Goal: Find specific page/section: Find specific page/section

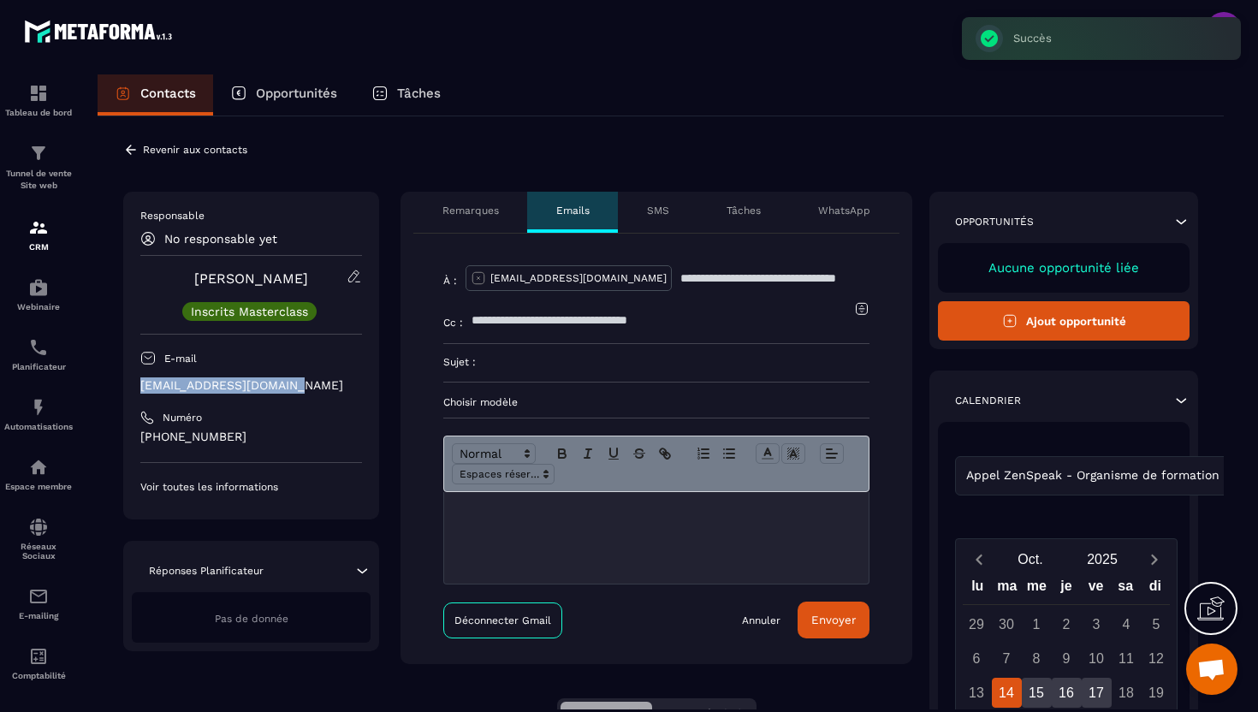
drag, startPoint x: 314, startPoint y: 389, endPoint x: 140, endPoint y: 383, distance: 173.9
click at [140, 383] on p "[EMAIL_ADDRESS][DOMAIN_NAME]" at bounding box center [251, 385] width 222 height 16
copy p "[EMAIL_ADDRESS][DOMAIN_NAME]"
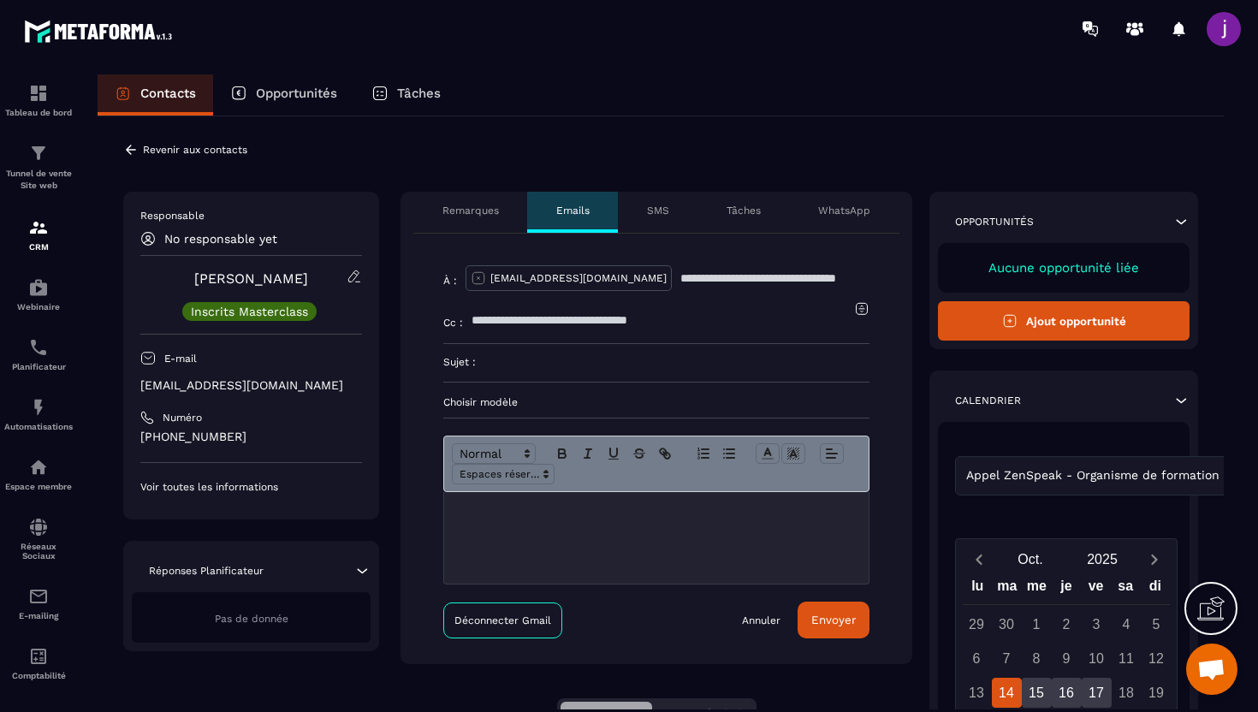
click at [121, 137] on div "**********" at bounding box center [661, 594] width 1126 height 956
click at [134, 142] on icon at bounding box center [130, 149] width 15 height 15
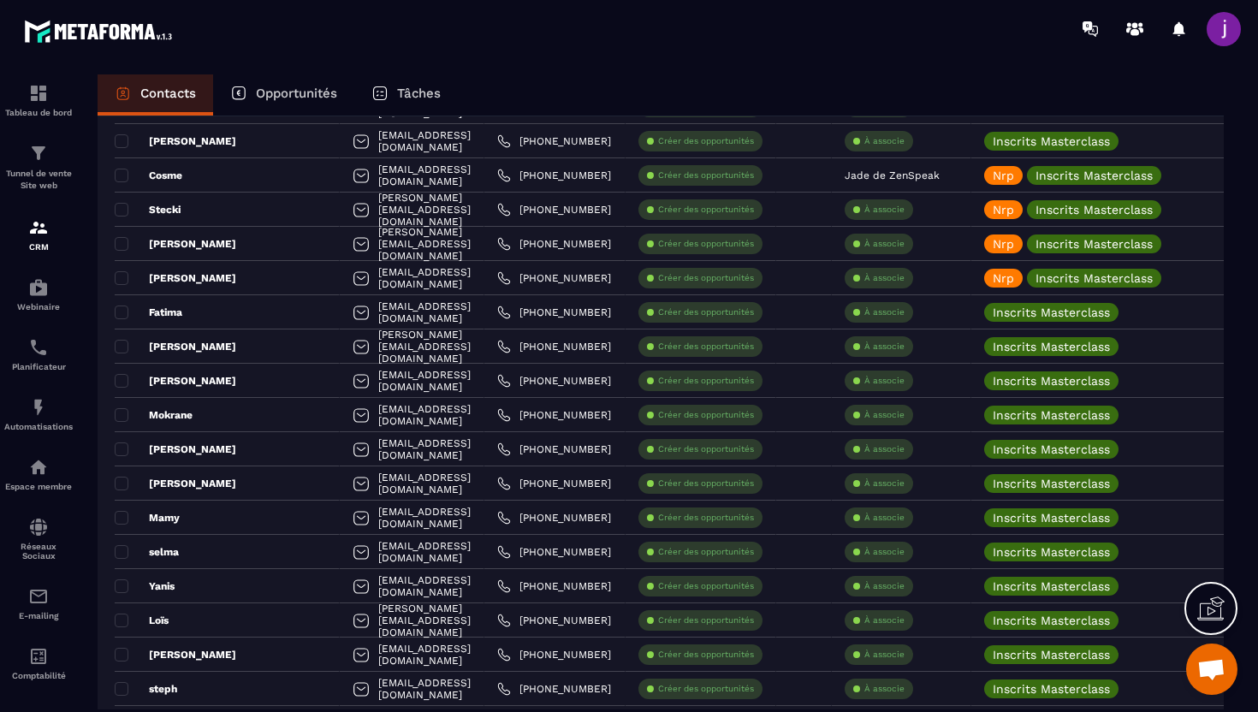
scroll to position [2860, 0]
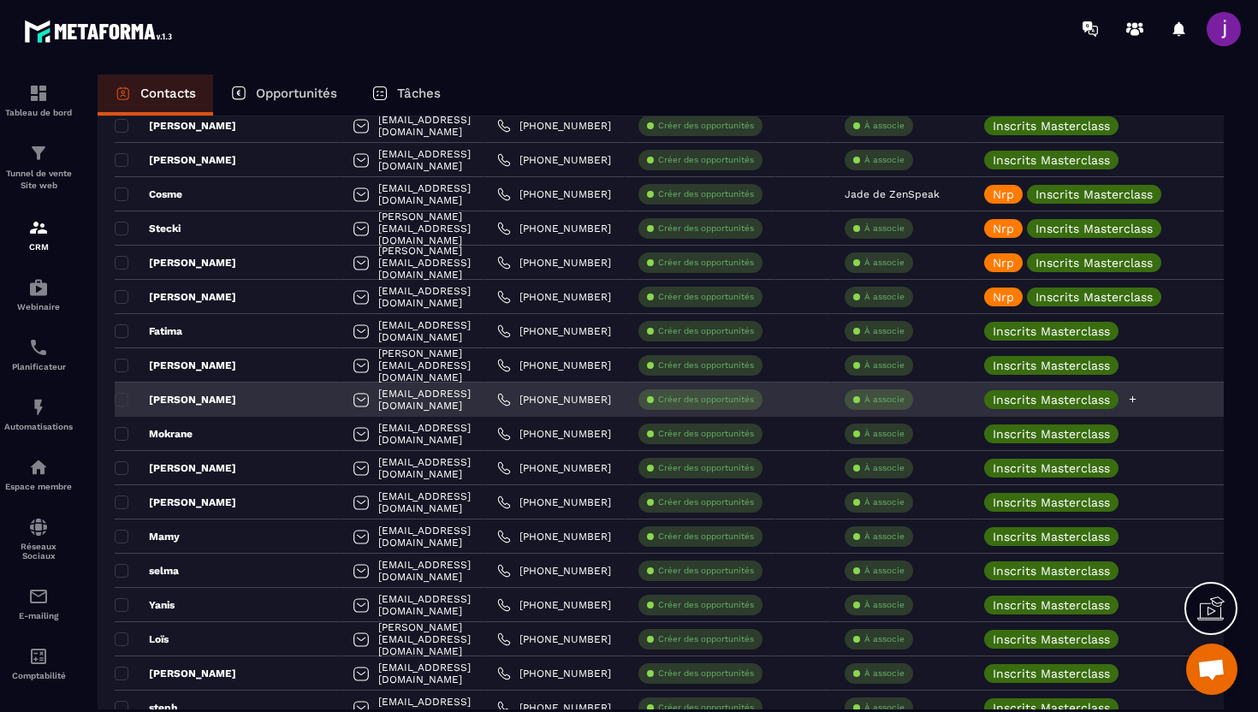
click at [1138, 400] on icon at bounding box center [1132, 399] width 11 height 11
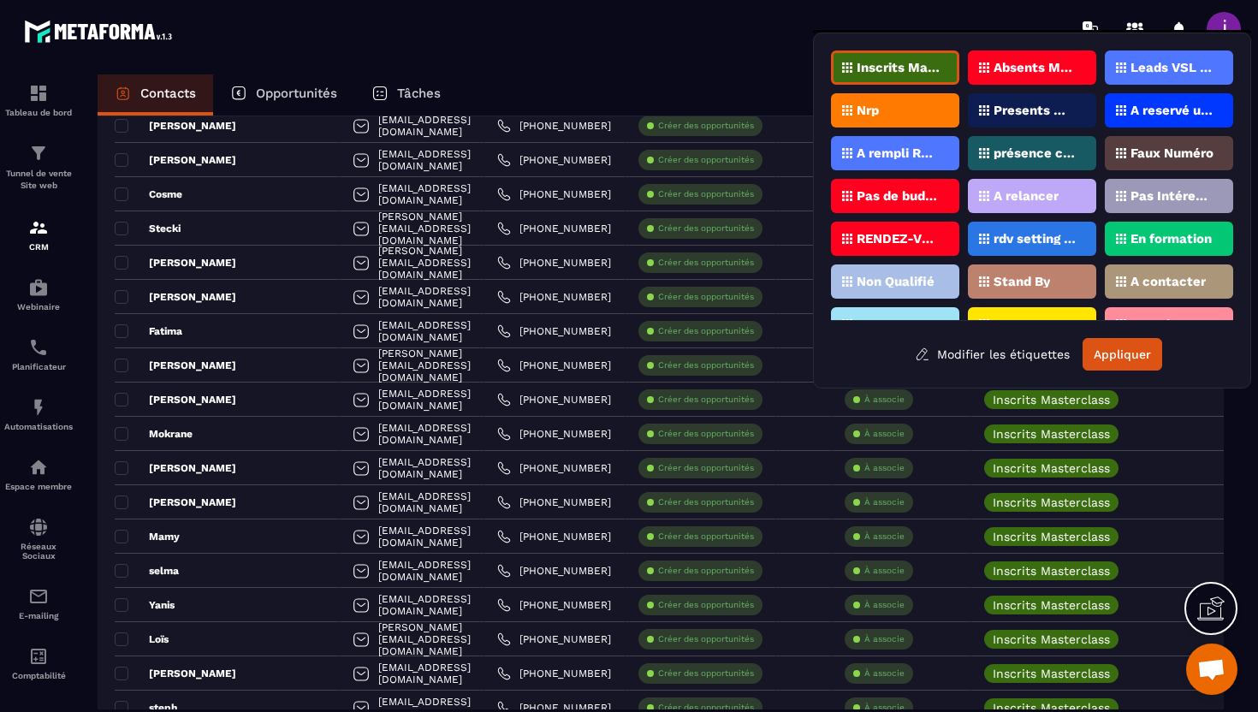
click at [915, 112] on div "Nrp" at bounding box center [895, 110] width 128 height 34
click at [1115, 353] on button "Appliquer" at bounding box center [1123, 354] width 80 height 33
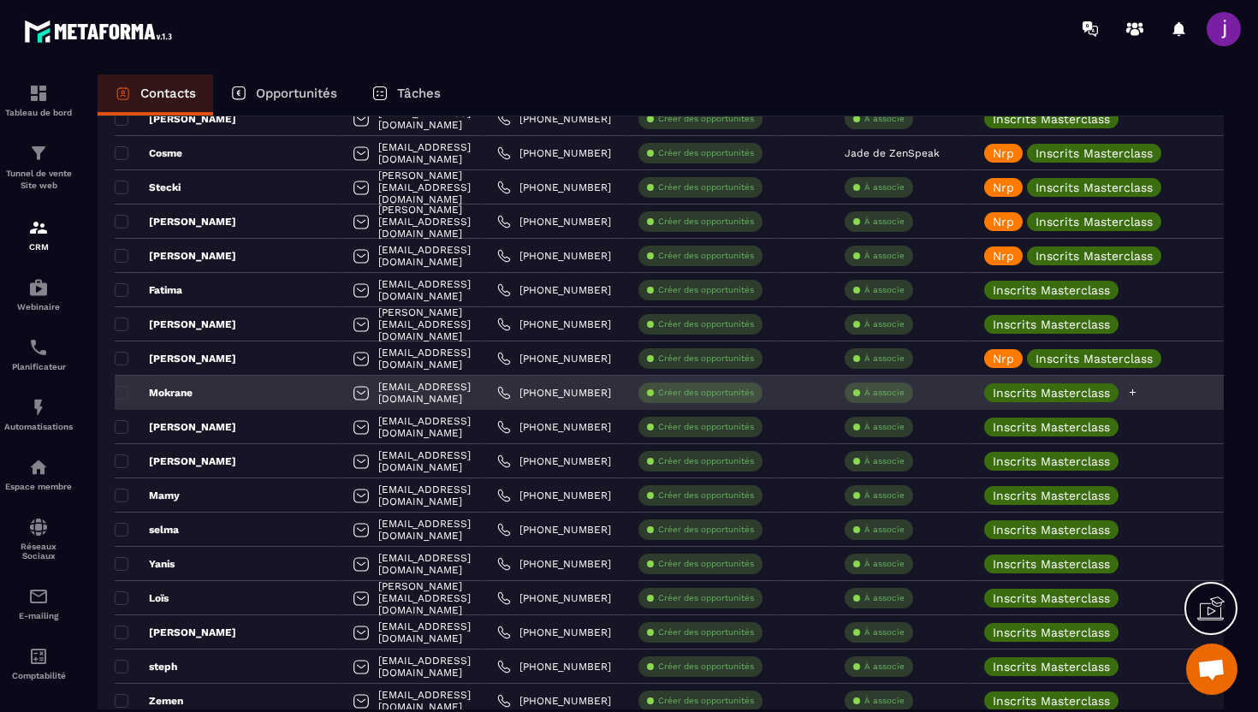
scroll to position [2914, 0]
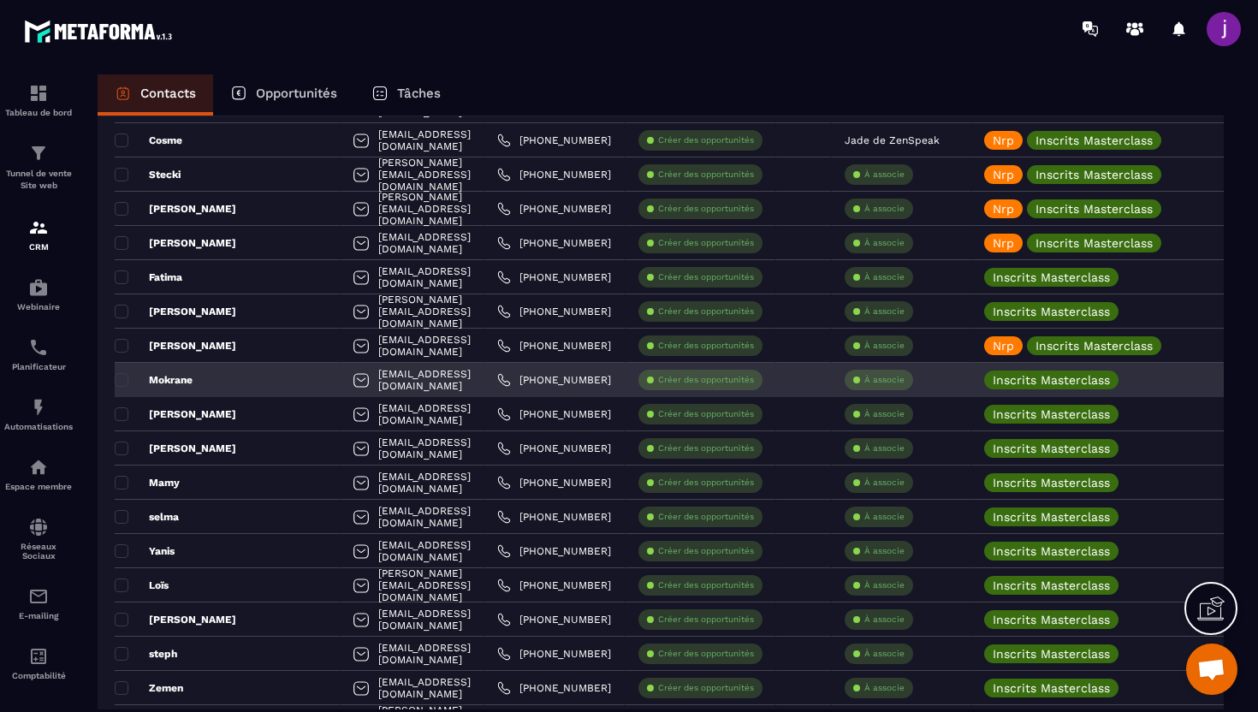
click at [257, 374] on div "Mokrane" at bounding box center [227, 380] width 225 height 34
